Goal: Information Seeking & Learning: Learn about a topic

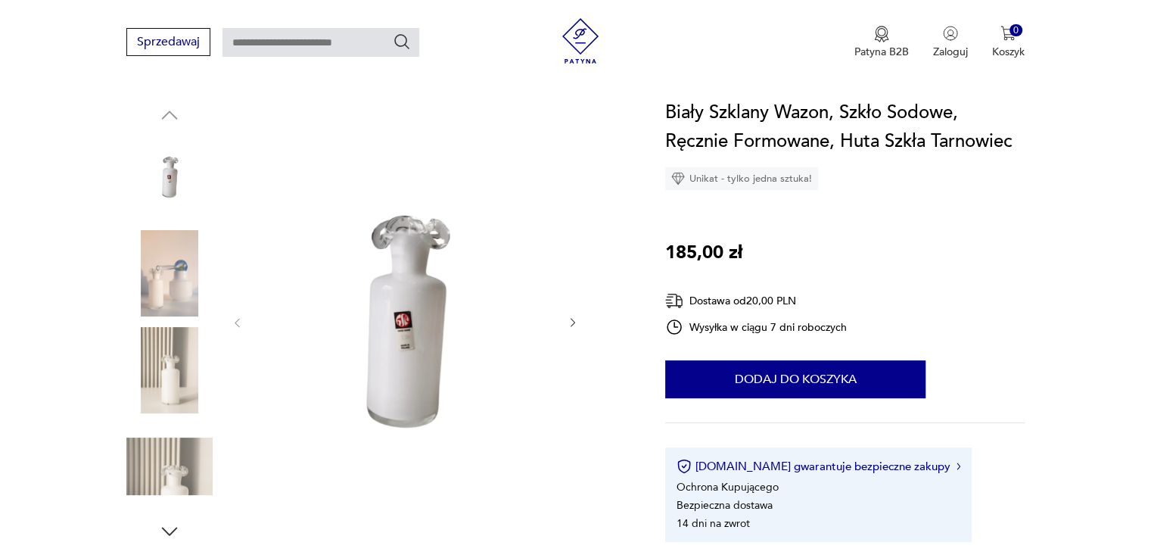
click at [415, 267] on img at bounding box center [405, 321] width 292 height 446
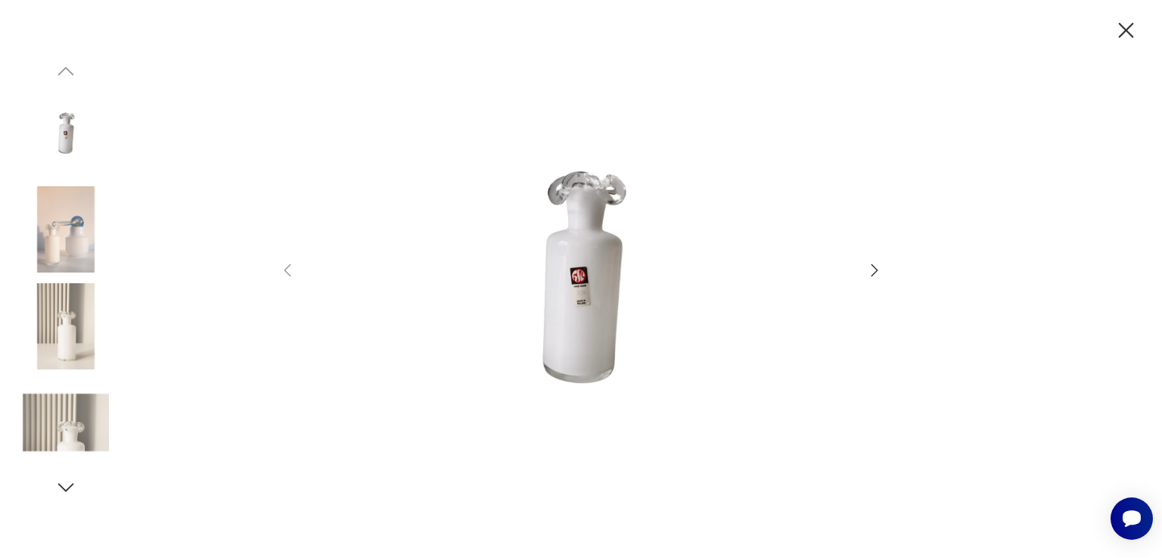
click at [878, 273] on icon "button" at bounding box center [874, 270] width 18 height 18
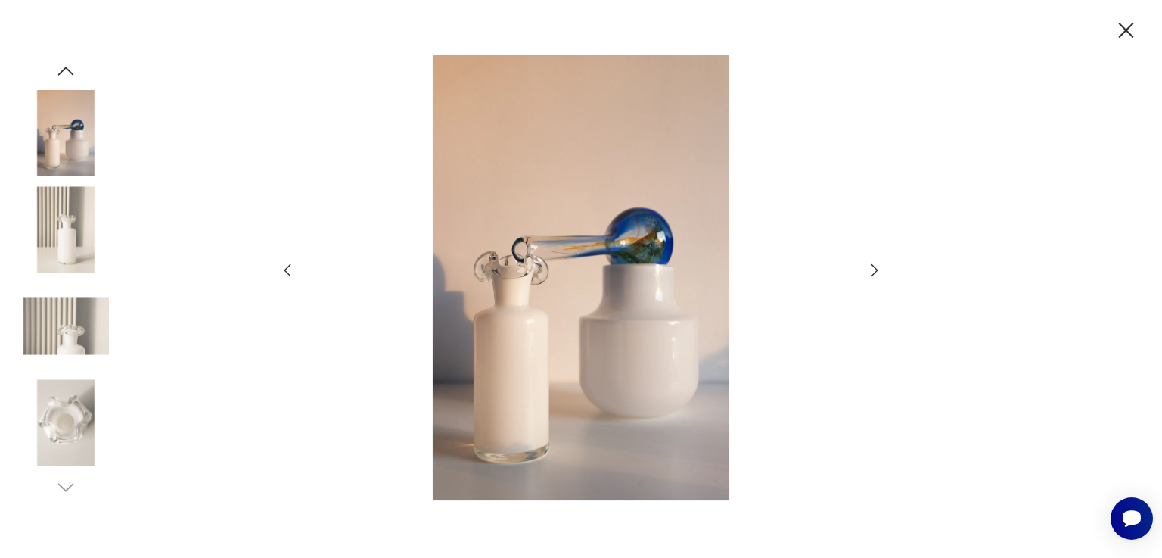
click at [878, 273] on icon "button" at bounding box center [874, 270] width 18 height 18
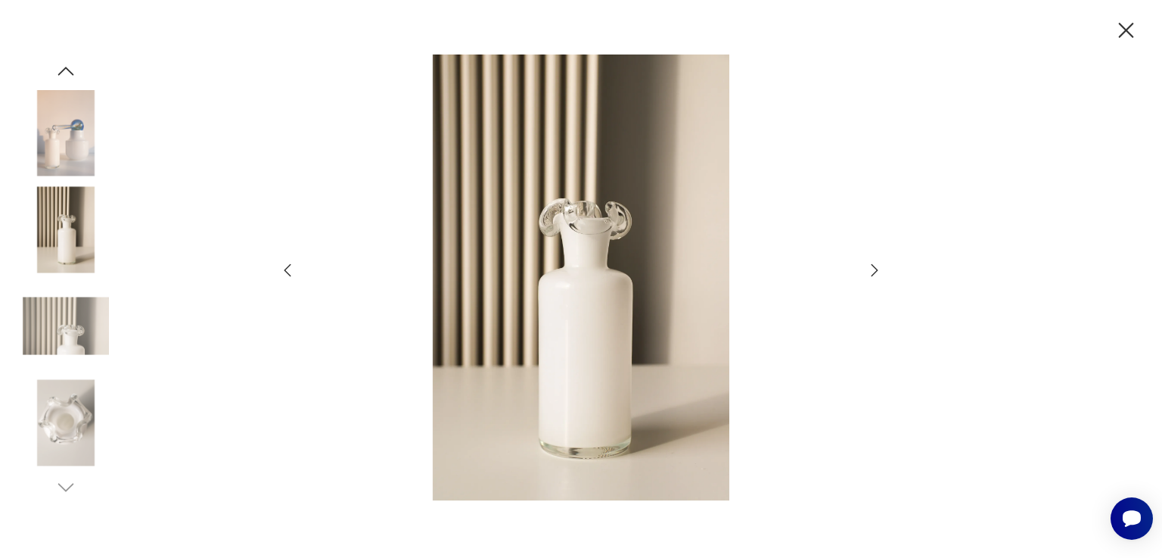
click at [1125, 30] on icon "button" at bounding box center [1126, 30] width 15 height 15
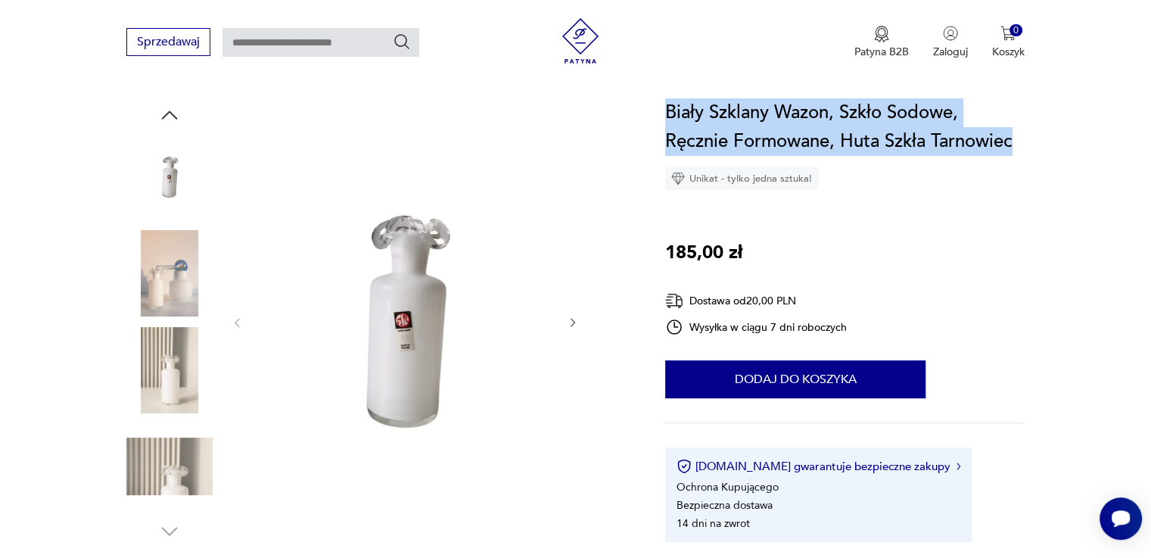
drag, startPoint x: 661, startPoint y: 111, endPoint x: 1019, endPoint y: 140, distance: 359.0
copy h1 "Biały Szklany Wazon, Szkło Sodowe, Ręcznie Formowane, Huta Szkła Tarnowiec"
